Goal: Task Accomplishment & Management: Manage account settings

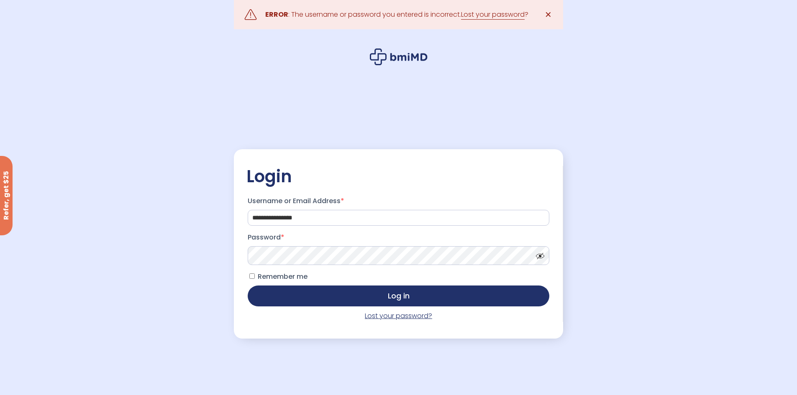
click at [406, 319] on link "Lost your password?" at bounding box center [398, 316] width 67 height 10
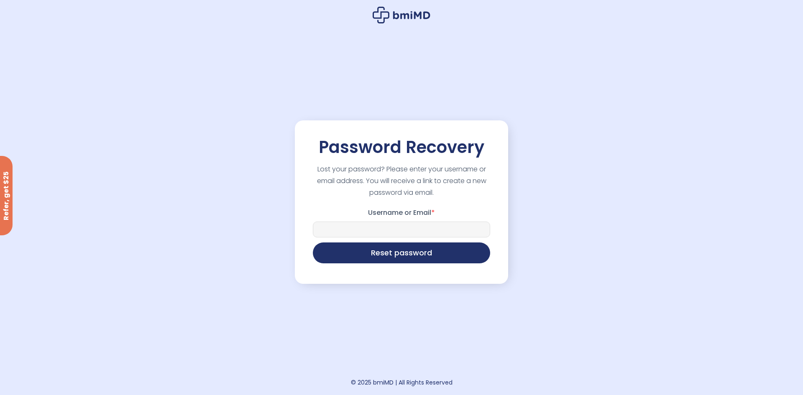
click at [398, 235] on input "Username or Email *" at bounding box center [401, 230] width 177 height 16
type input "**********"
click at [313, 243] on button "Reset password" at bounding box center [401, 253] width 177 height 21
